Goal: Find specific page/section

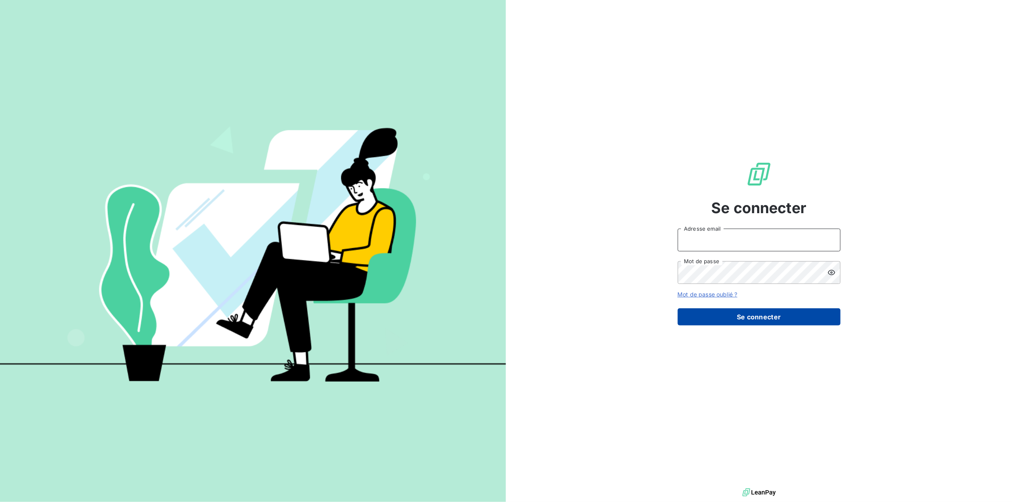
type input "[EMAIL_ADDRESS][DOMAIN_NAME]"
click at [727, 318] on button "Se connecter" at bounding box center [759, 317] width 163 height 17
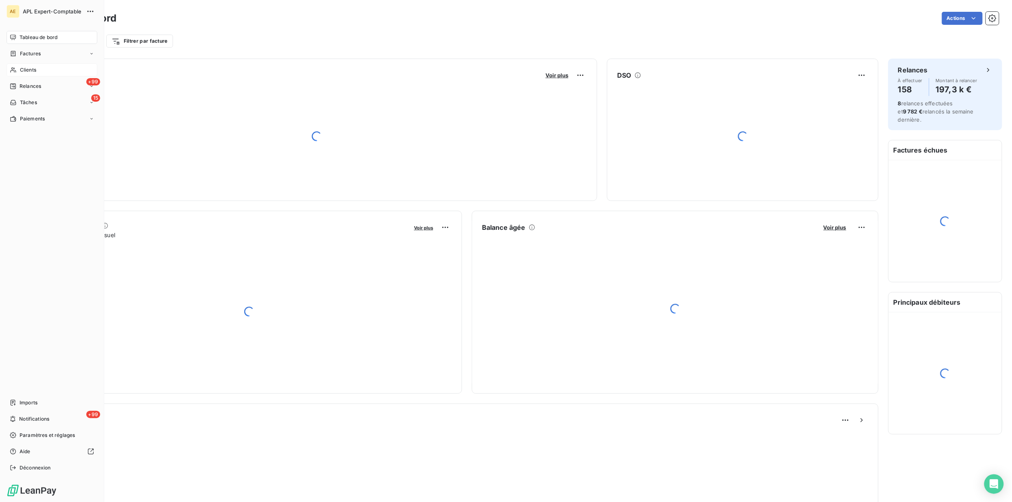
click at [28, 73] on span "Clients" at bounding box center [28, 69] width 16 height 7
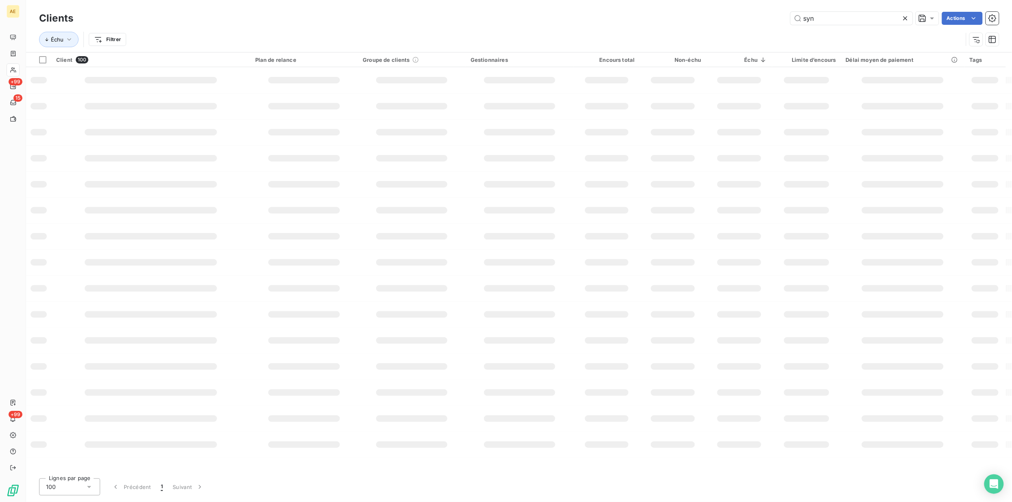
type input "syn"
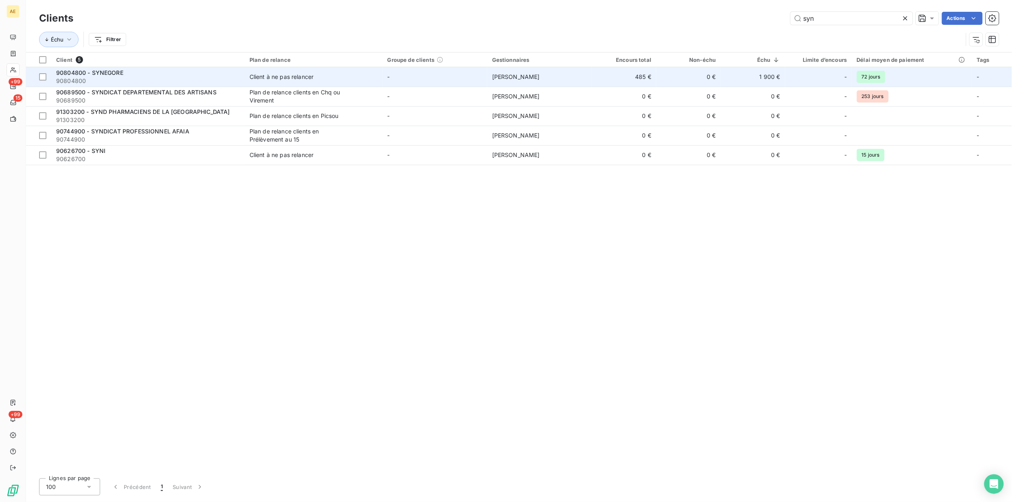
click at [262, 79] on div "Client à ne pas relancer" at bounding box center [282, 77] width 64 height 8
